Goal: Information Seeking & Learning: Understand process/instructions

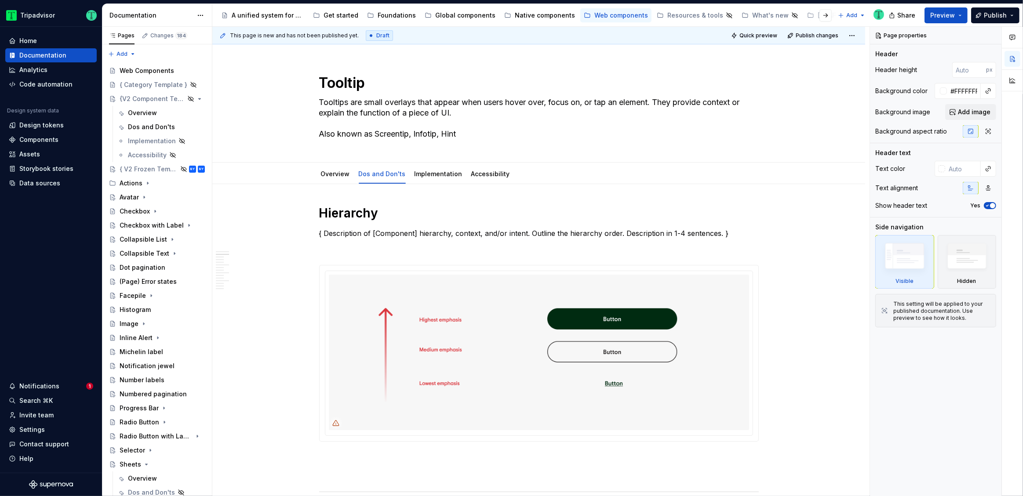
scroll to position [478, 0]
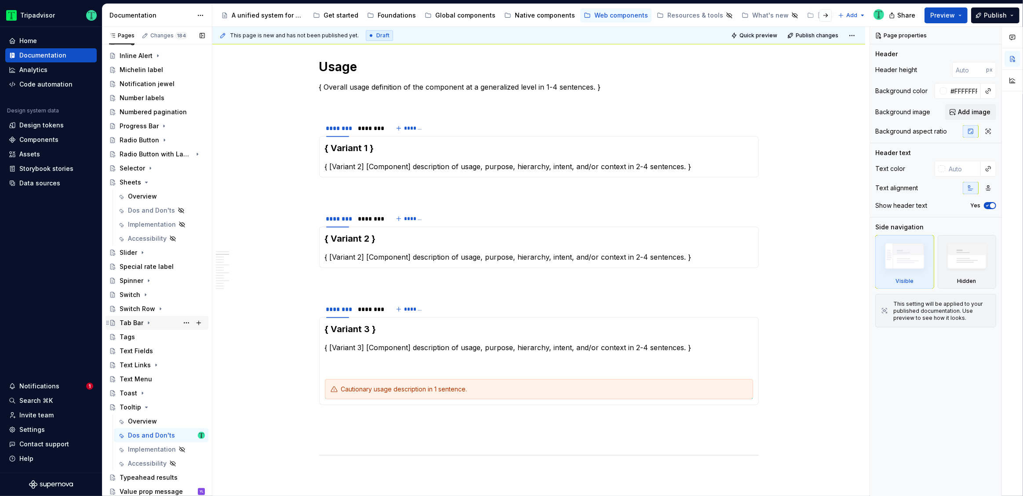
click at [122, 319] on div "Tab Bar" at bounding box center [132, 323] width 24 height 9
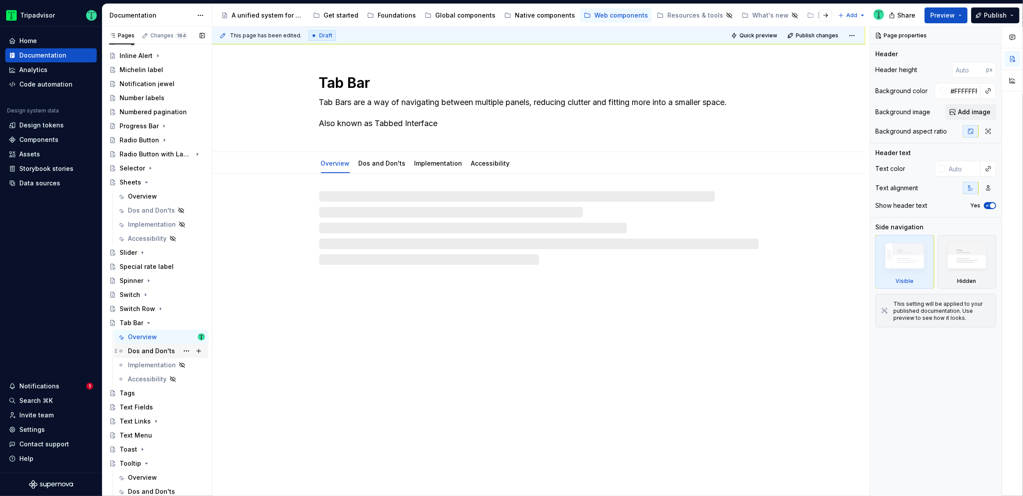
click at [138, 348] on div "Dos and Don'ts" at bounding box center [151, 351] width 47 height 9
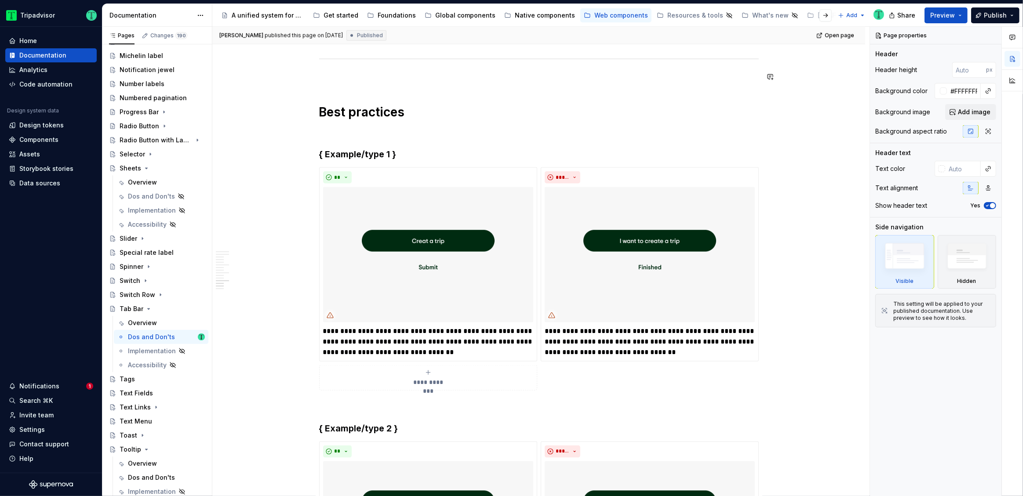
scroll to position [226, 0]
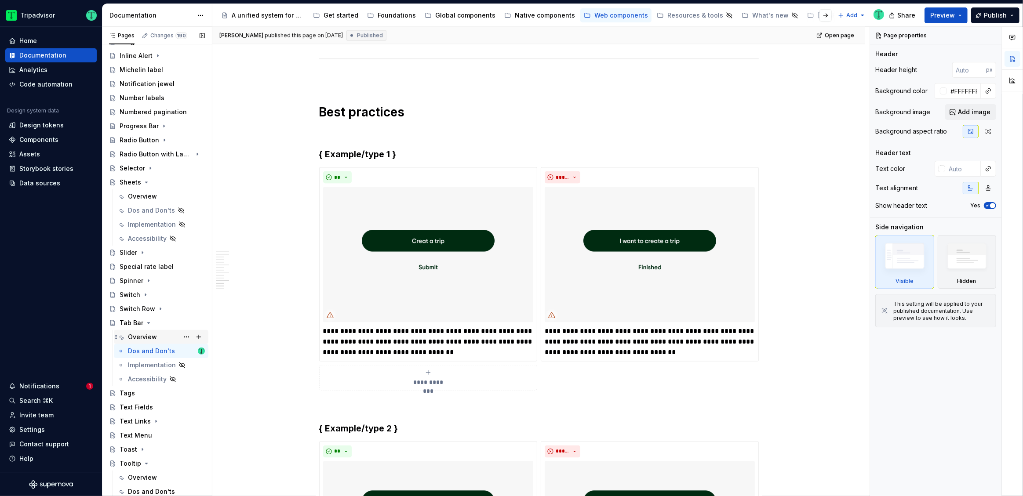
click at [152, 340] on div "Overview" at bounding box center [142, 337] width 29 height 9
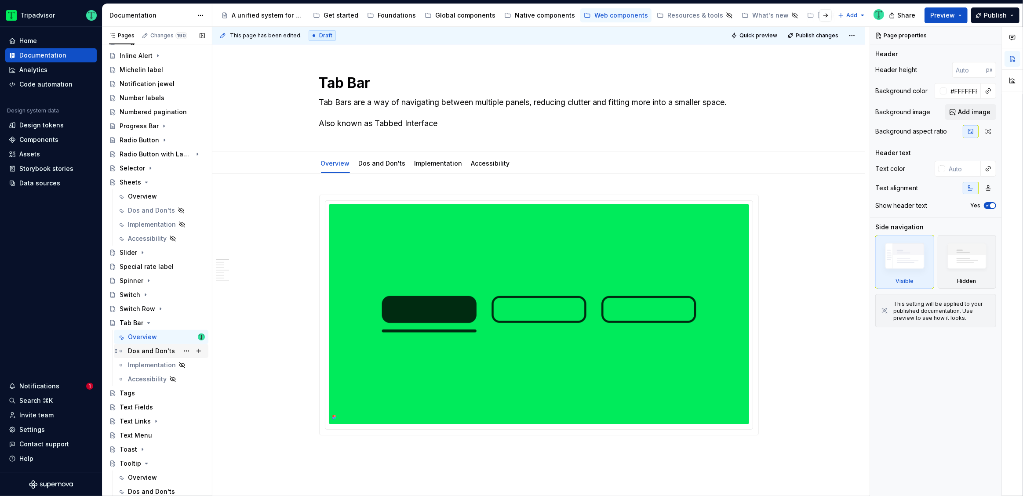
click at [147, 354] on div "Dos and Don'ts" at bounding box center [151, 351] width 47 height 9
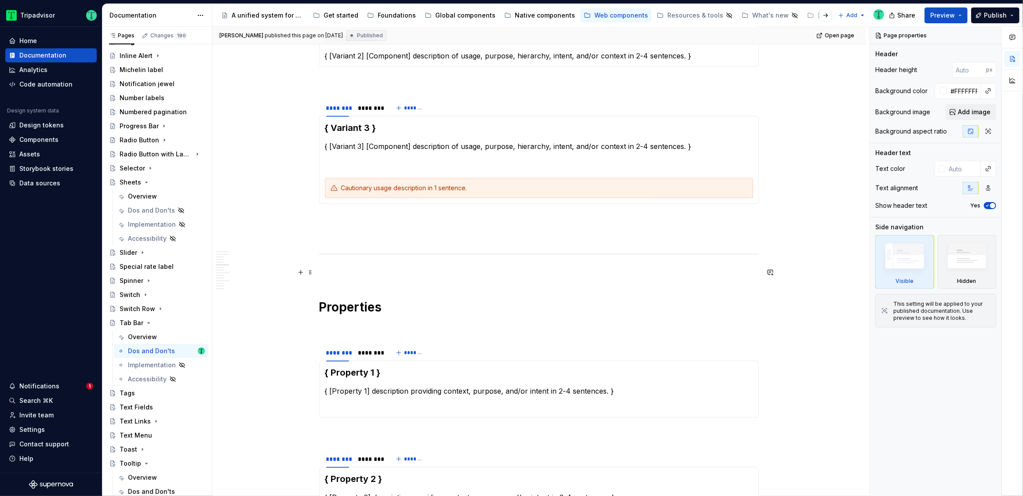
scroll to position [668, 0]
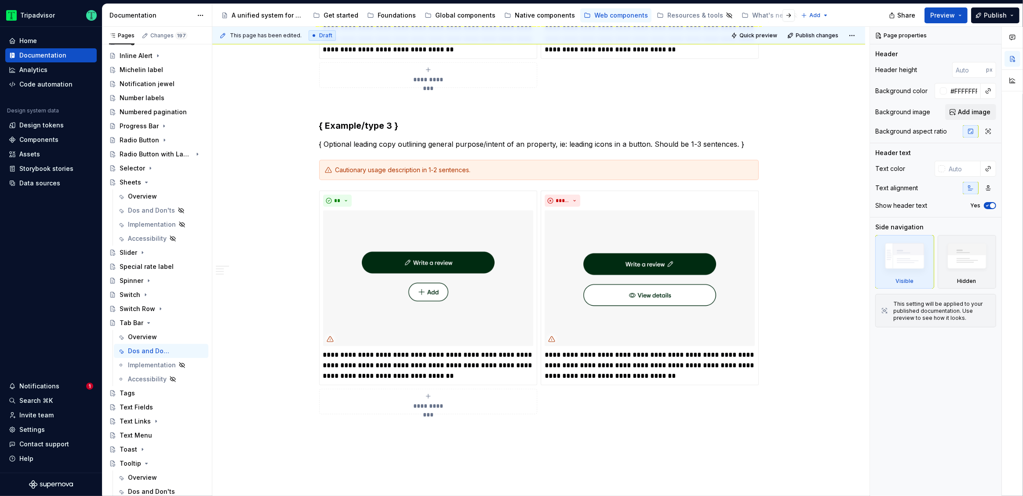
type textarea "*"
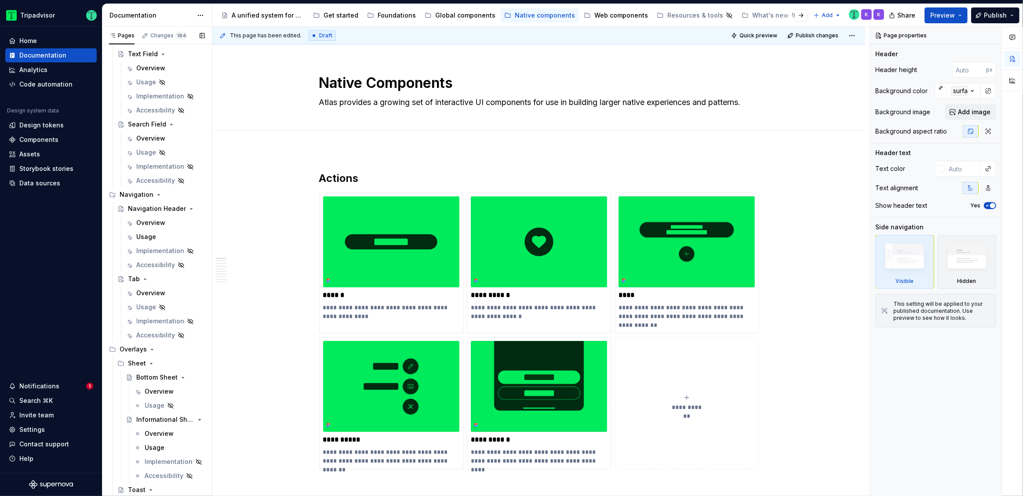
scroll to position [2148, 0]
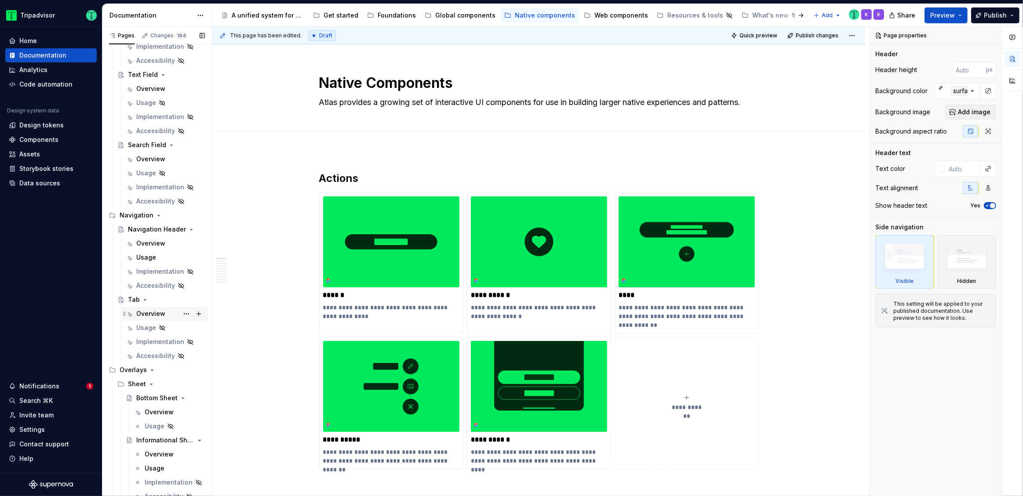
click at [147, 317] on div "Overview" at bounding box center [170, 314] width 69 height 12
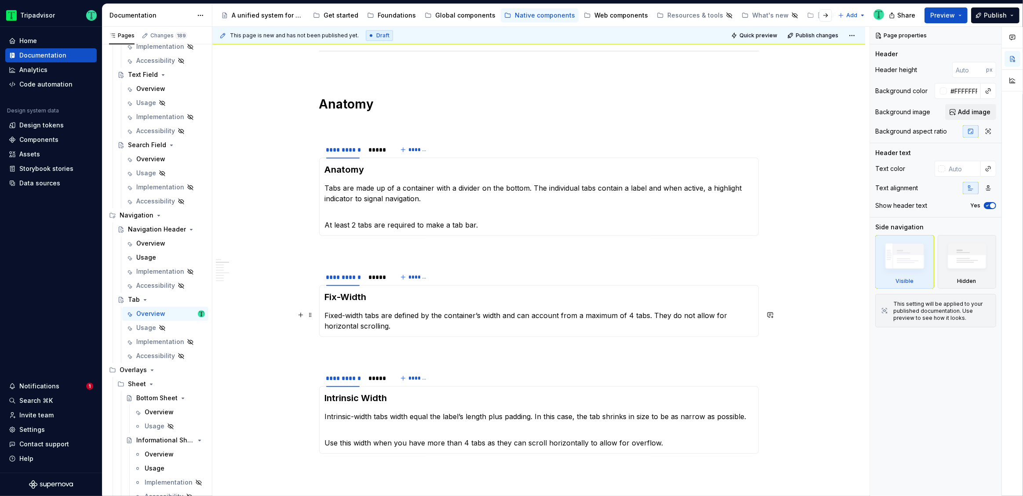
scroll to position [679, 0]
click at [403, 227] on p "At least 2 tabs are required to make a tab bar." at bounding box center [539, 220] width 428 height 21
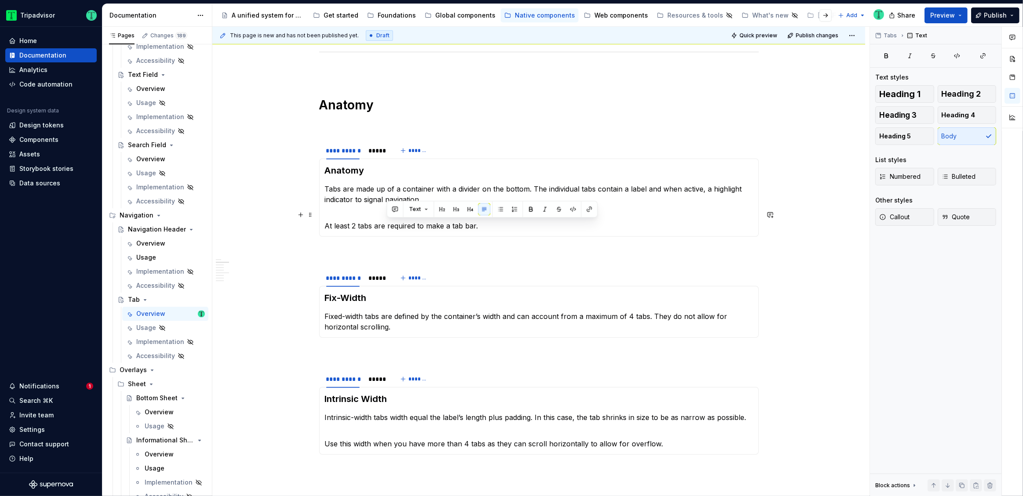
click at [403, 227] on p "At least 2 tabs are required to make a tab bar." at bounding box center [539, 220] width 428 height 21
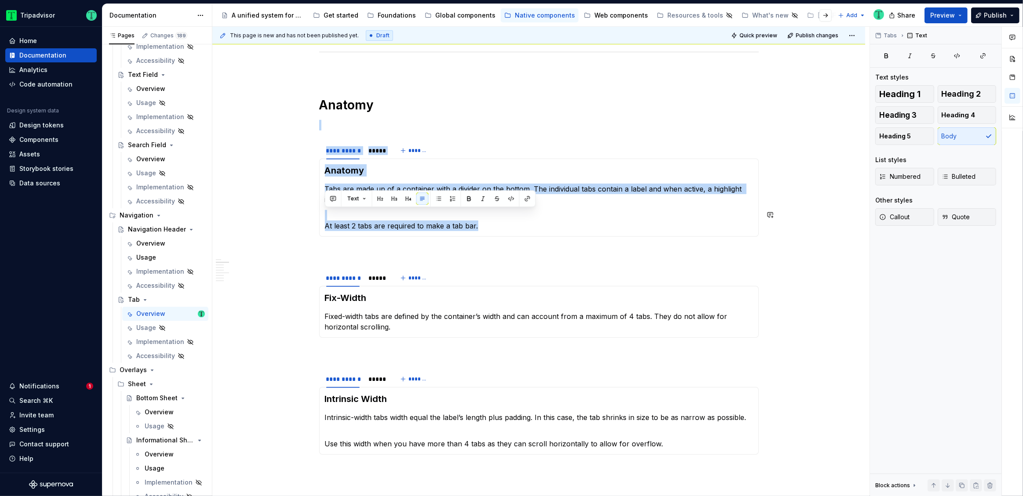
click at [403, 227] on p "At least 2 tabs are required to make a tab bar." at bounding box center [539, 220] width 428 height 21
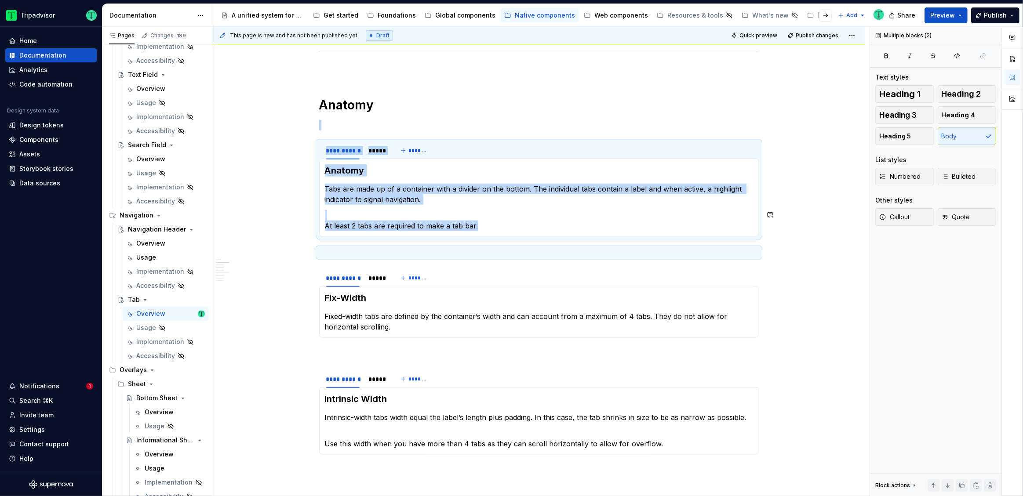
click at [403, 227] on p "At least 2 tabs are required to make a tab bar." at bounding box center [539, 220] width 428 height 21
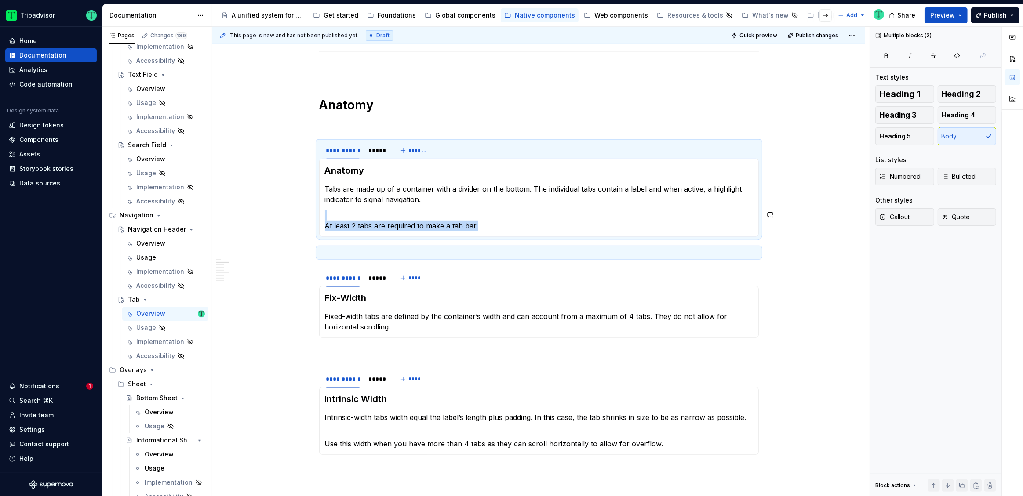
click at [403, 227] on p "At least 2 tabs are required to make a tab bar." at bounding box center [539, 220] width 428 height 21
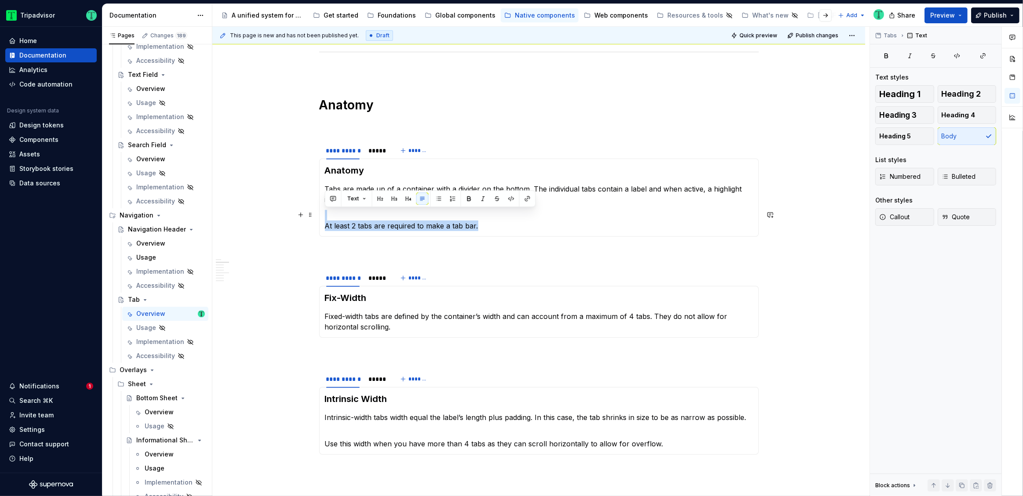
click at [328, 223] on p "At least 2 tabs are required to make a tab bar." at bounding box center [539, 220] width 428 height 21
drag, startPoint x: 326, startPoint y: 226, endPoint x: 477, endPoint y: 224, distance: 151.6
click at [477, 224] on p "At least 2 tabs are required to make a tab bar." at bounding box center [539, 220] width 428 height 21
copy p "At least 2 tabs are required to make a tab bar."
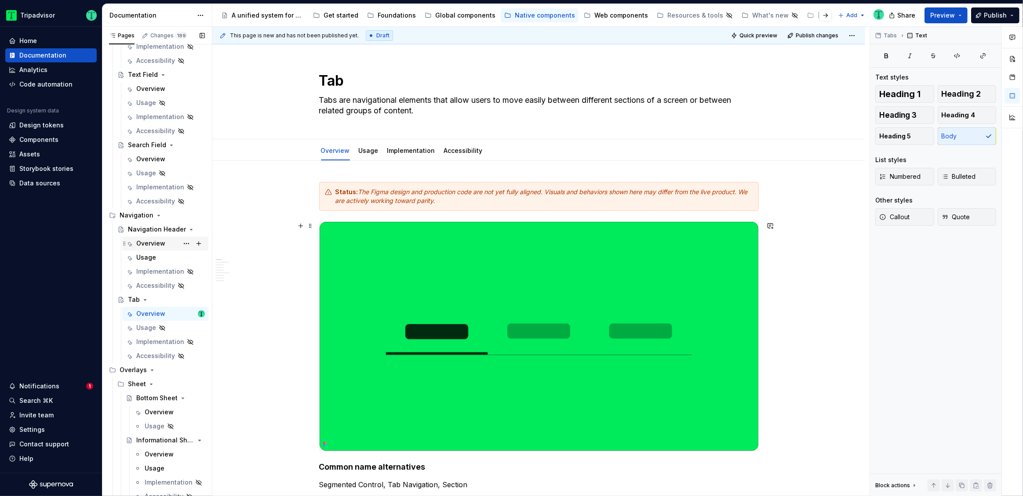
scroll to position [1, 0]
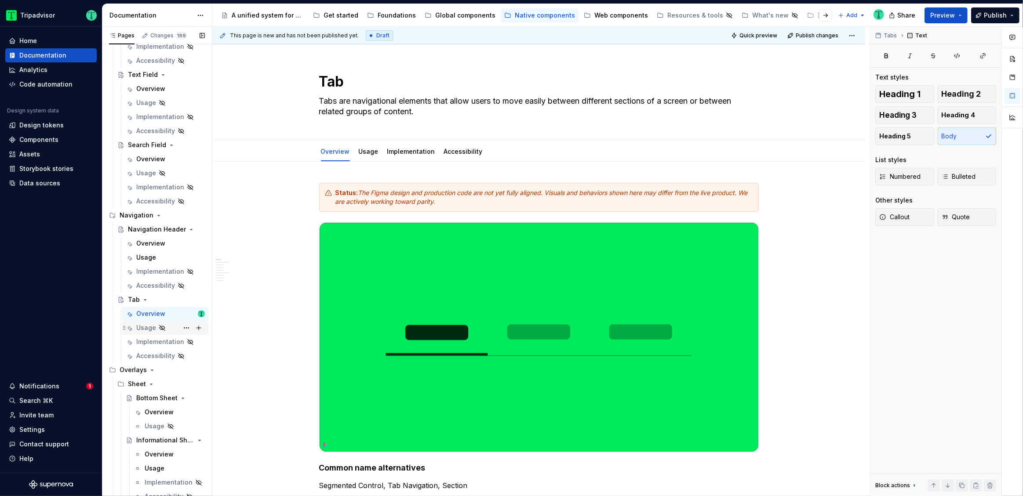
click at [145, 327] on div "Usage" at bounding box center [146, 327] width 20 height 9
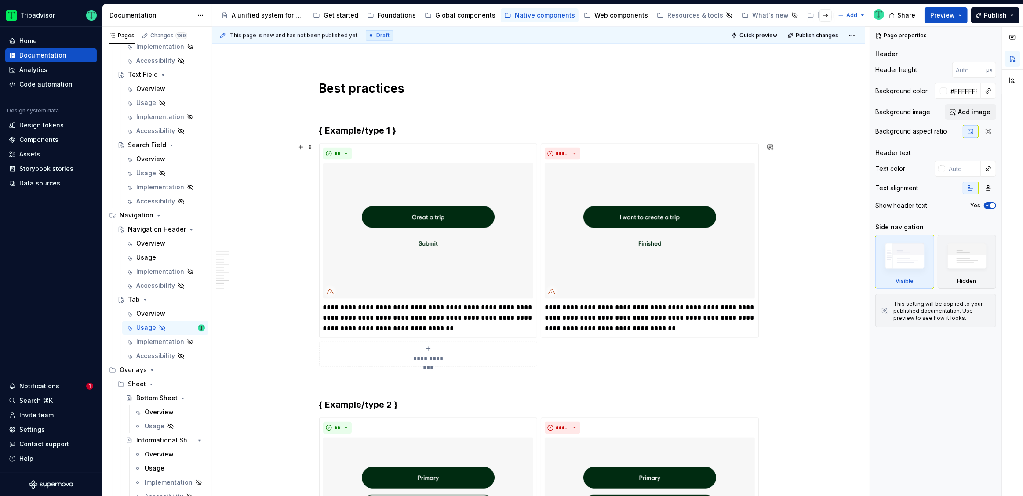
scroll to position [1472, 0]
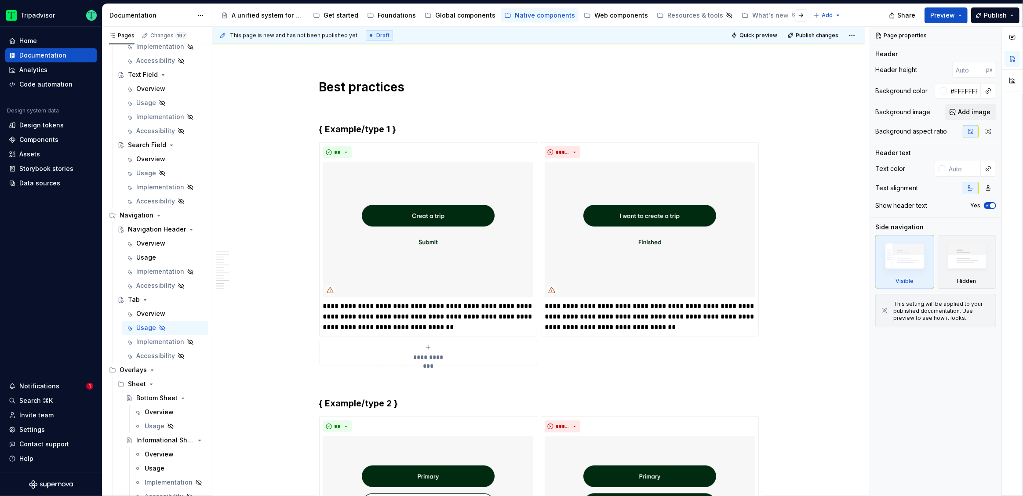
type textarea "*"
